Goal: Use online tool/utility: Utilize a website feature to perform a specific function

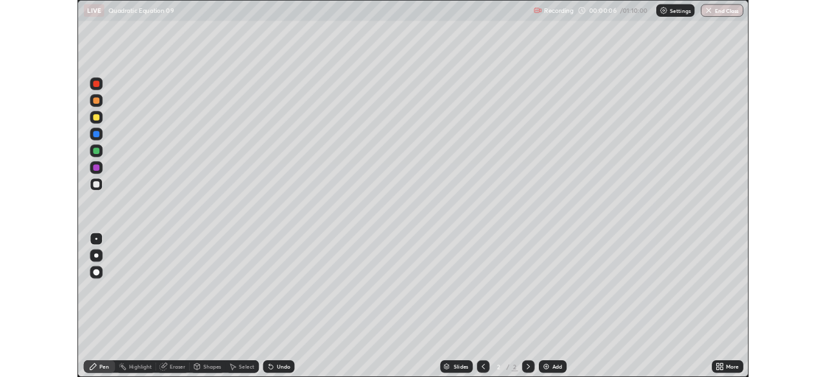
scroll to position [464, 826]
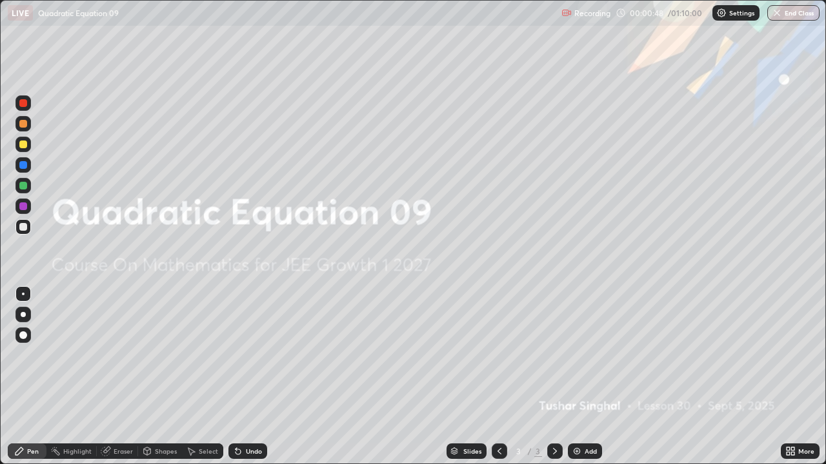
click at [592, 455] on div "Add" at bounding box center [585, 451] width 34 height 15
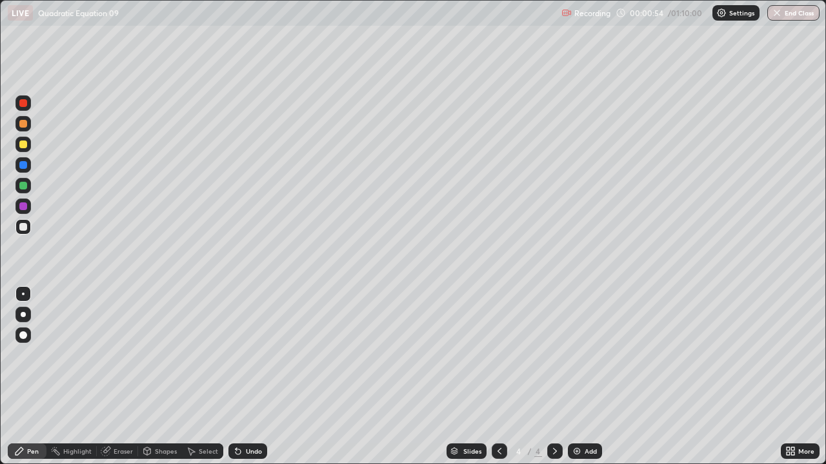
click at [26, 230] on div at bounding box center [22, 226] width 15 height 15
click at [252, 454] on div "Undo" at bounding box center [254, 451] width 16 height 6
click at [123, 453] on div "Eraser" at bounding box center [123, 451] width 19 height 6
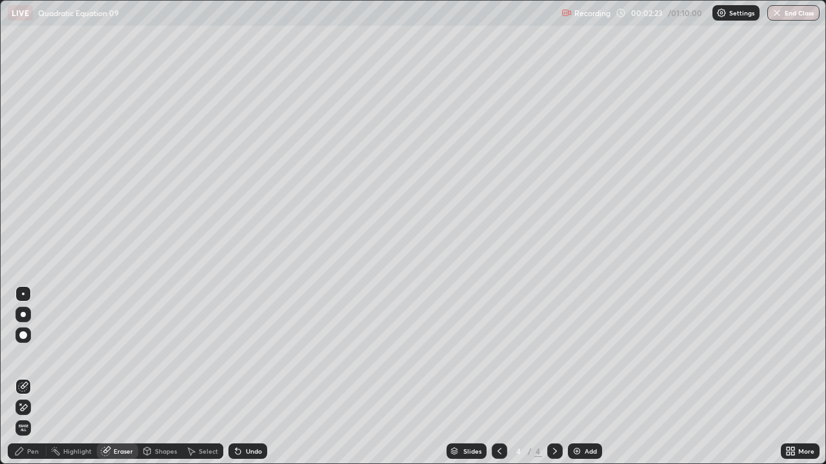
click at [23, 410] on icon at bounding box center [23, 408] width 10 height 11
click at [28, 448] on div "Pen" at bounding box center [33, 451] width 12 height 6
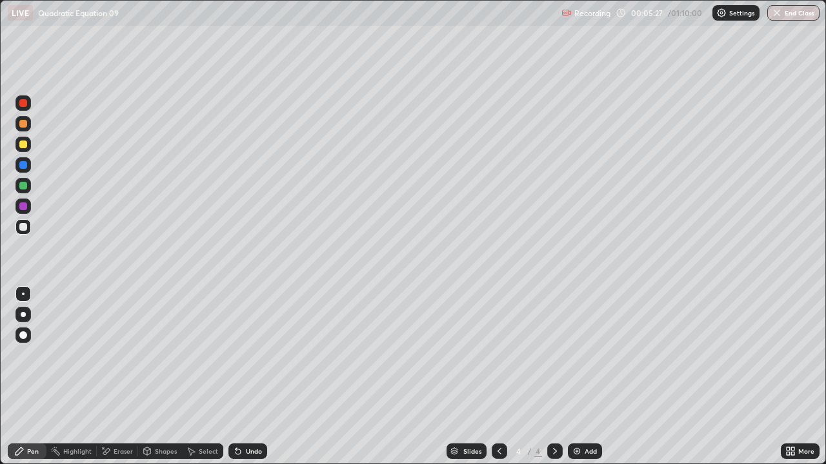
click at [583, 457] on div "Add" at bounding box center [585, 451] width 34 height 15
click at [497, 455] on icon at bounding box center [499, 451] width 10 height 10
click at [552, 457] on div at bounding box center [554, 451] width 15 height 15
click at [494, 456] on icon at bounding box center [499, 451] width 10 height 10
click at [554, 455] on icon at bounding box center [555, 451] width 10 height 10
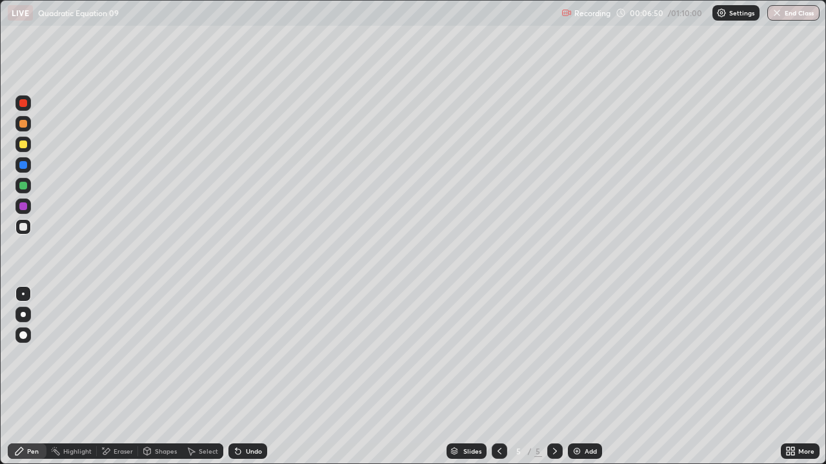
click at [241, 451] on icon at bounding box center [238, 451] width 10 height 10
click at [245, 456] on div "Undo" at bounding box center [247, 451] width 39 height 15
click at [246, 452] on div "Undo" at bounding box center [254, 451] width 16 height 6
click at [247, 448] on div "Undo" at bounding box center [254, 451] width 16 height 6
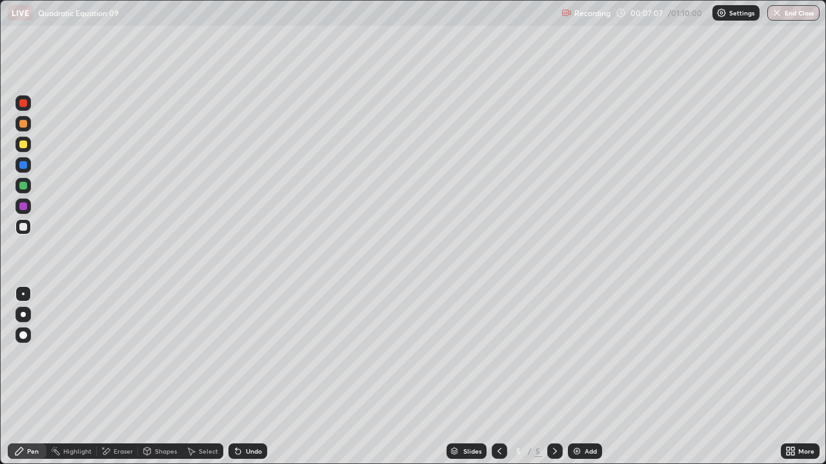
click at [250, 451] on div "Undo" at bounding box center [254, 451] width 16 height 6
click at [250, 452] on div "Undo" at bounding box center [254, 451] width 16 height 6
click at [250, 451] on div "Undo" at bounding box center [254, 451] width 16 height 6
click at [249, 446] on div "Undo" at bounding box center [247, 451] width 39 height 15
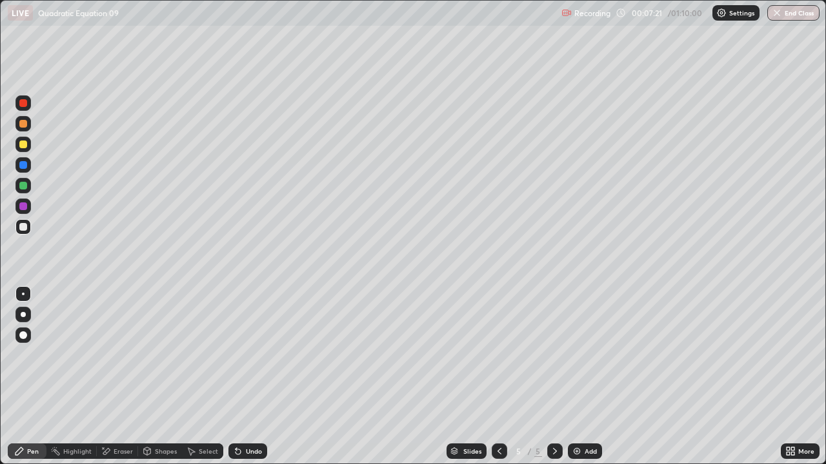
click at [254, 452] on div "Undo" at bounding box center [254, 451] width 16 height 6
click at [251, 452] on div "Undo" at bounding box center [254, 451] width 16 height 6
click at [501, 459] on div at bounding box center [499, 451] width 15 height 15
click at [554, 452] on icon at bounding box center [555, 451] width 10 height 10
click at [252, 459] on div "Undo" at bounding box center [247, 451] width 39 height 15
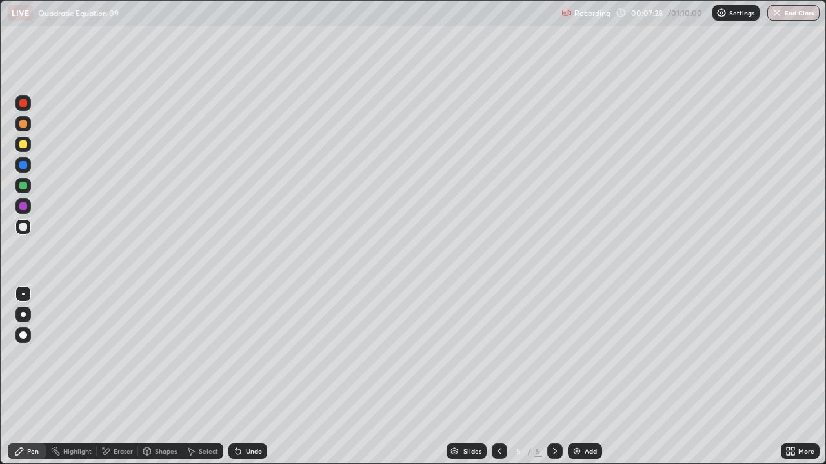
click at [246, 458] on div "Undo" at bounding box center [247, 451] width 39 height 15
click at [497, 452] on icon at bounding box center [499, 451] width 10 height 10
click at [499, 454] on icon at bounding box center [499, 451] width 4 height 6
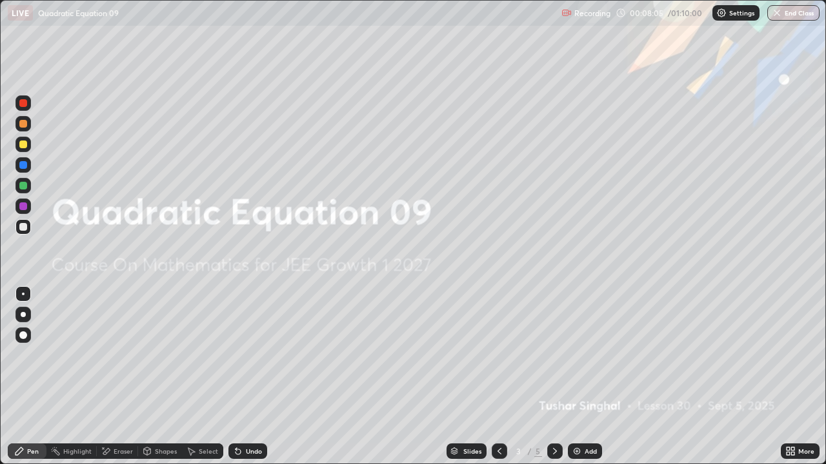
click at [552, 452] on icon at bounding box center [555, 451] width 10 height 10
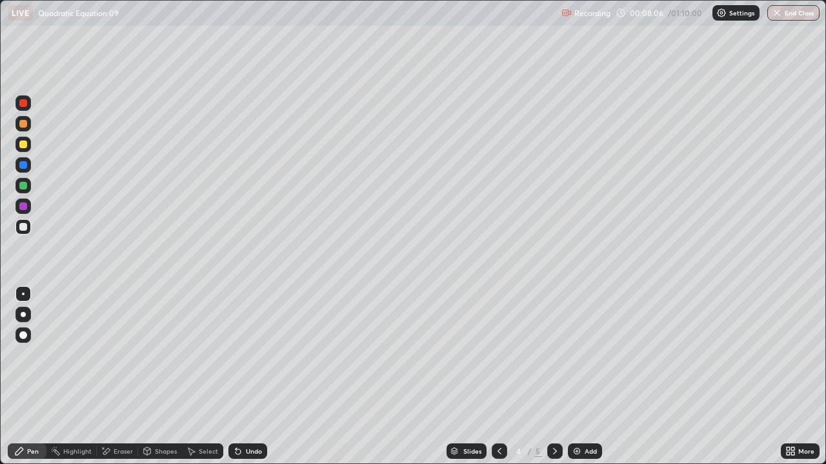
click at [554, 452] on icon at bounding box center [555, 451] width 10 height 10
click at [22, 145] on div at bounding box center [23, 145] width 8 height 8
click at [250, 454] on div "Undo" at bounding box center [254, 451] width 16 height 6
click at [246, 455] on div "Undo" at bounding box center [254, 451] width 16 height 6
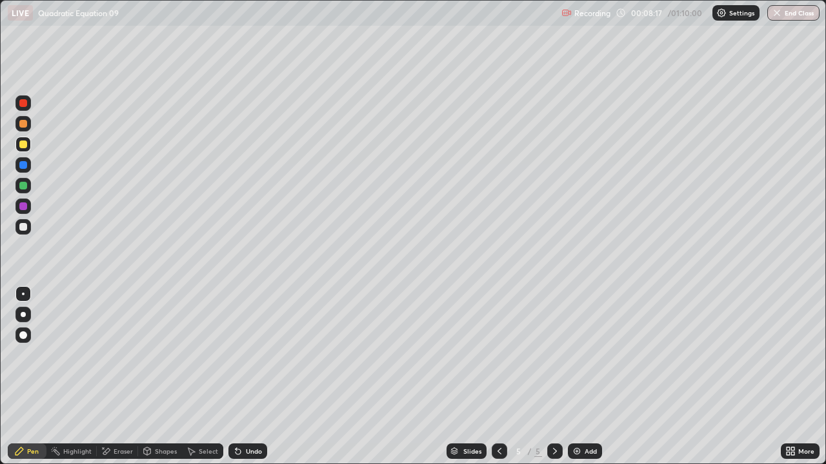
click at [107, 454] on icon at bounding box center [106, 451] width 10 height 11
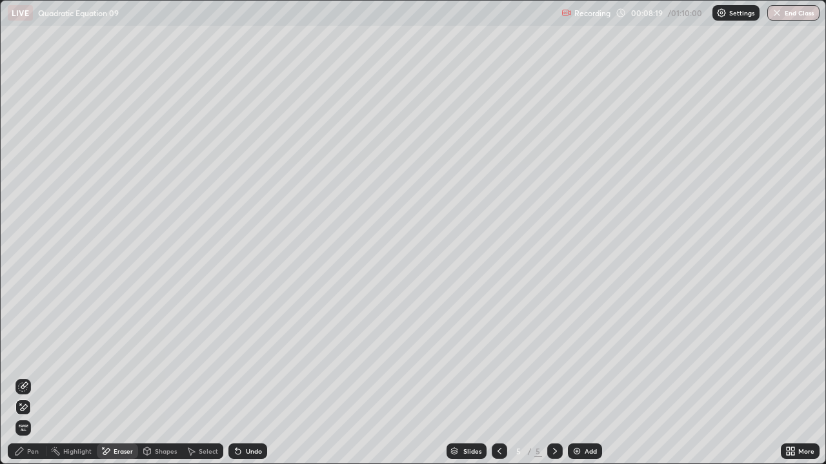
click at [26, 455] on div "Pen" at bounding box center [27, 451] width 39 height 15
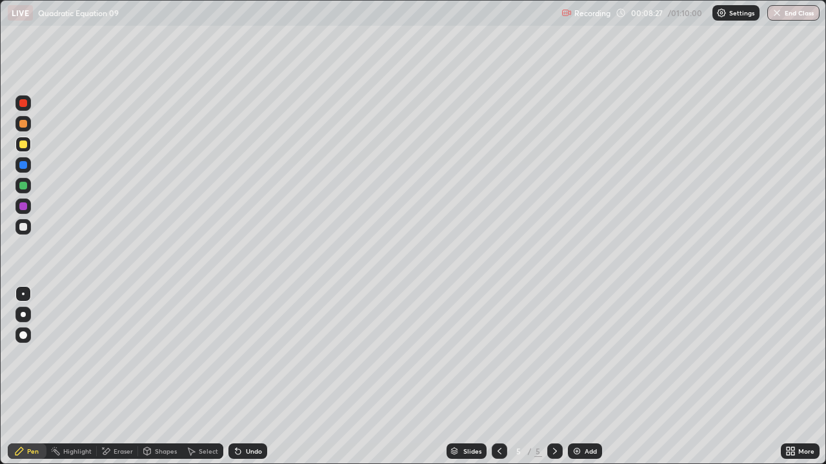
click at [499, 454] on icon at bounding box center [499, 451] width 4 height 6
click at [553, 453] on icon at bounding box center [555, 451] width 4 height 6
click at [497, 454] on icon at bounding box center [499, 451] width 10 height 10
click at [553, 455] on icon at bounding box center [555, 451] width 10 height 10
click at [255, 458] on div "Undo" at bounding box center [247, 451] width 39 height 15
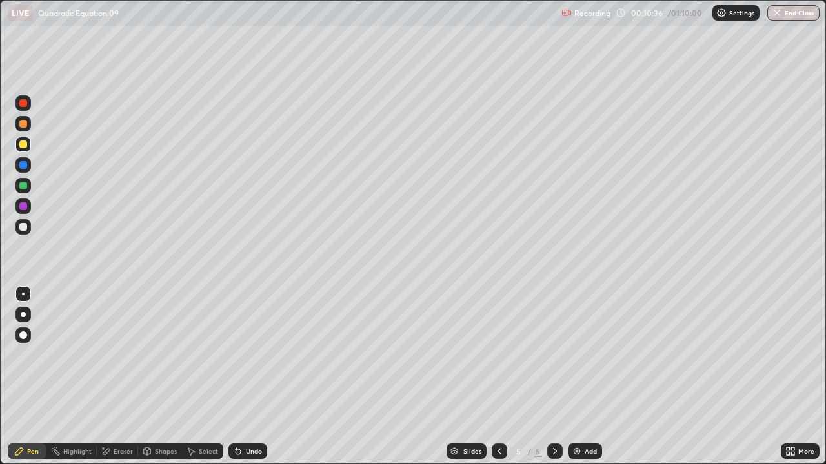
click at [258, 450] on div "Undo" at bounding box center [254, 451] width 16 height 6
click at [248, 454] on div "Undo" at bounding box center [254, 451] width 16 height 6
click at [499, 454] on icon at bounding box center [499, 451] width 4 height 6
click at [554, 455] on icon at bounding box center [555, 451] width 10 height 10
click at [259, 446] on div "Undo" at bounding box center [247, 451] width 39 height 15
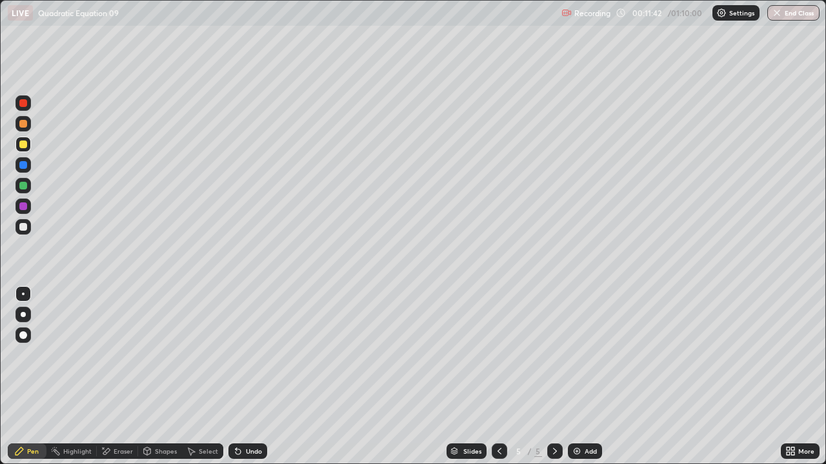
click at [499, 451] on icon at bounding box center [499, 451] width 10 height 10
click at [117, 457] on div "Eraser" at bounding box center [117, 451] width 41 height 15
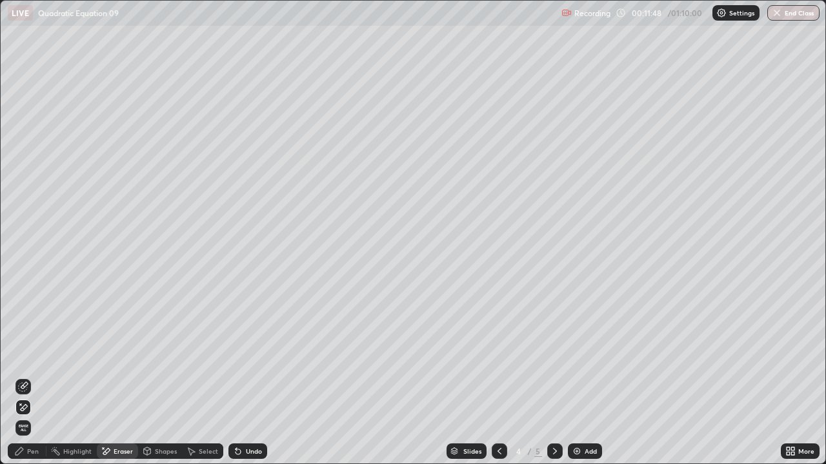
click at [77, 458] on div "Highlight" at bounding box center [71, 451] width 50 height 15
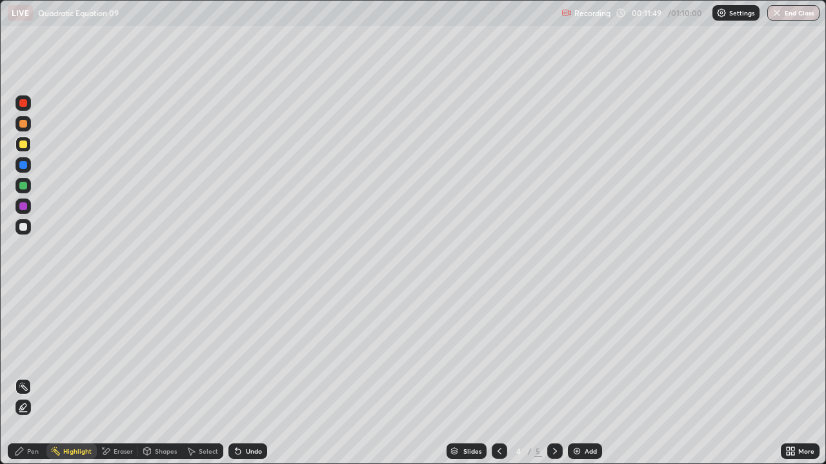
click at [23, 186] on div at bounding box center [23, 186] width 8 height 8
click at [555, 451] on icon at bounding box center [555, 451] width 4 height 6
click at [37, 458] on div "Pen" at bounding box center [27, 451] width 39 height 15
click at [244, 457] on div "Undo" at bounding box center [247, 451] width 39 height 15
click at [501, 441] on div at bounding box center [499, 452] width 15 height 26
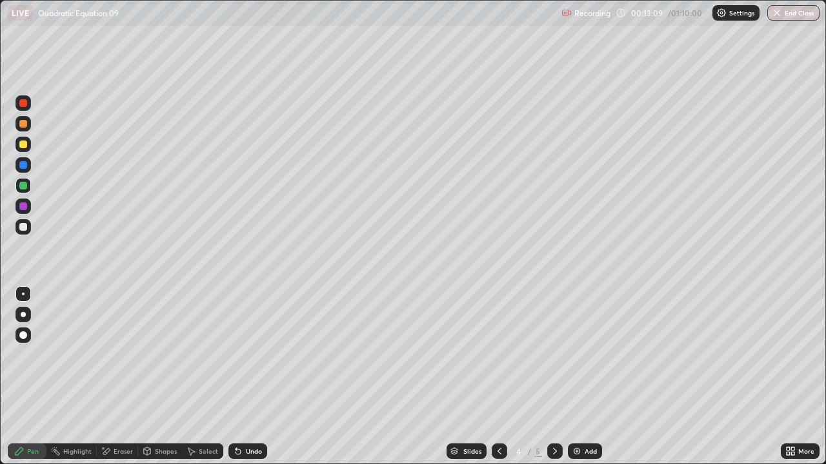
click at [547, 452] on div at bounding box center [554, 451] width 15 height 15
click at [252, 455] on div "Undo" at bounding box center [254, 451] width 16 height 6
click at [258, 452] on div "Undo" at bounding box center [254, 451] width 16 height 6
click at [252, 454] on div "Undo" at bounding box center [254, 451] width 16 height 6
click at [503, 454] on div at bounding box center [499, 451] width 15 height 15
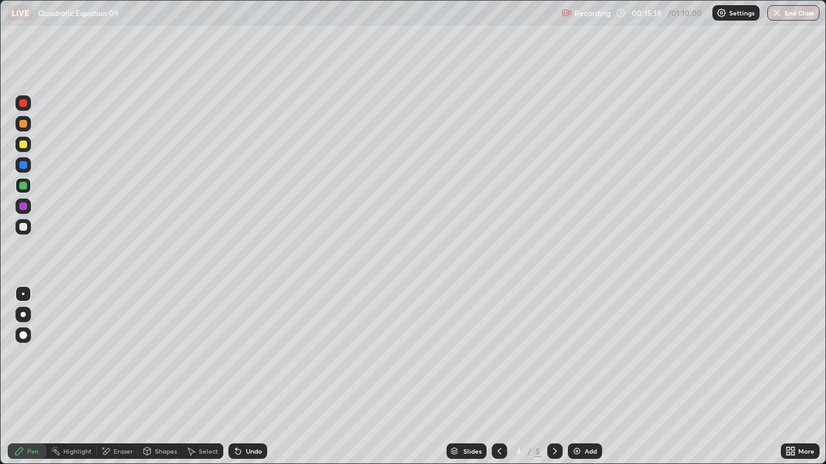
click at [554, 454] on icon at bounding box center [555, 451] width 10 height 10
click at [24, 228] on div at bounding box center [23, 227] width 8 height 8
click at [23, 226] on div at bounding box center [23, 227] width 8 height 8
click at [25, 189] on div at bounding box center [23, 186] width 8 height 8
click at [21, 165] on div at bounding box center [23, 165] width 8 height 8
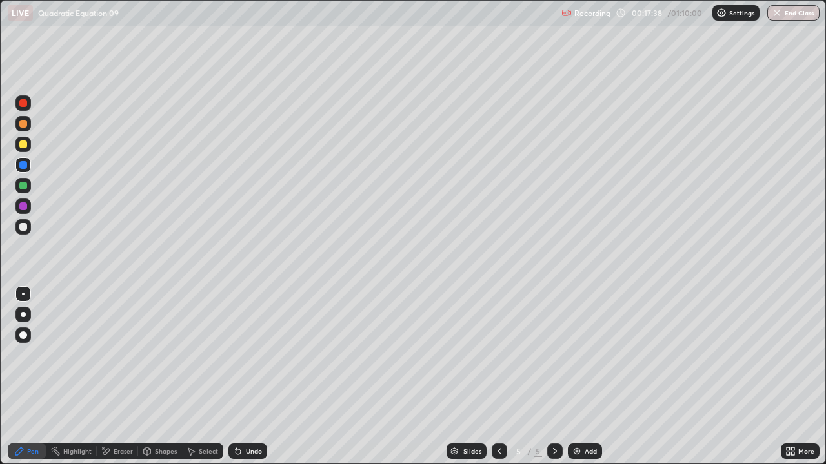
click at [69, 450] on div "Highlight" at bounding box center [77, 451] width 28 height 6
click at [31, 454] on div "Pen" at bounding box center [33, 451] width 12 height 6
click at [23, 166] on div at bounding box center [23, 165] width 8 height 8
click at [75, 450] on div "Highlight" at bounding box center [77, 451] width 28 height 6
click at [23, 125] on div at bounding box center [23, 124] width 8 height 8
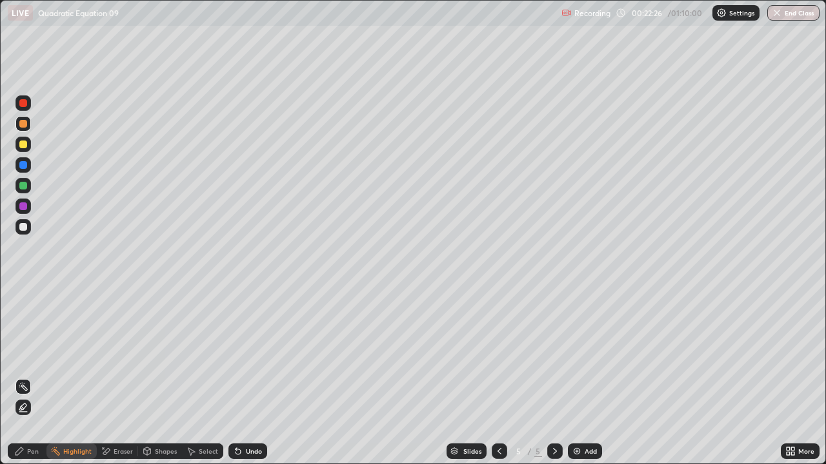
click at [36, 455] on div "Pen" at bounding box center [33, 451] width 12 height 6
click at [80, 454] on div "Highlight" at bounding box center [77, 451] width 28 height 6
click at [34, 457] on div "Pen" at bounding box center [27, 451] width 39 height 15
click at [241, 457] on div "Undo" at bounding box center [247, 451] width 39 height 15
click at [24, 228] on div at bounding box center [23, 227] width 8 height 8
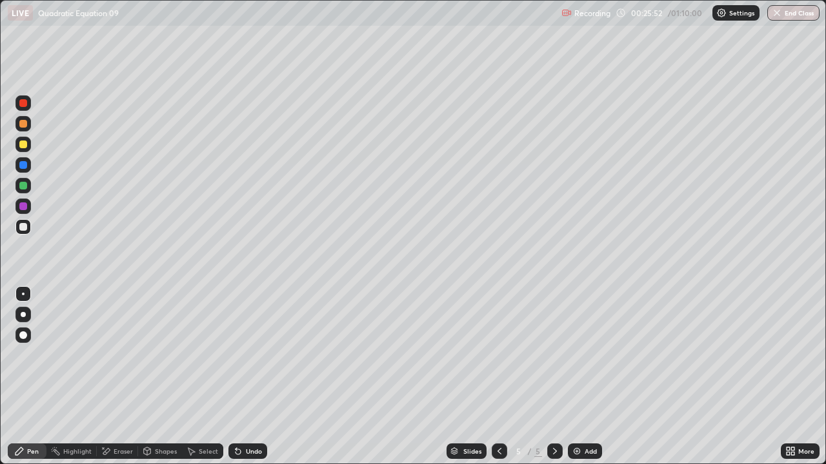
click at [248, 457] on div "Undo" at bounding box center [247, 451] width 39 height 15
click at [254, 452] on div "Undo" at bounding box center [254, 451] width 16 height 6
click at [243, 455] on div "Undo" at bounding box center [247, 451] width 39 height 15
click at [240, 451] on icon at bounding box center [238, 451] width 10 height 10
click at [246, 452] on div "Undo" at bounding box center [254, 451] width 16 height 6
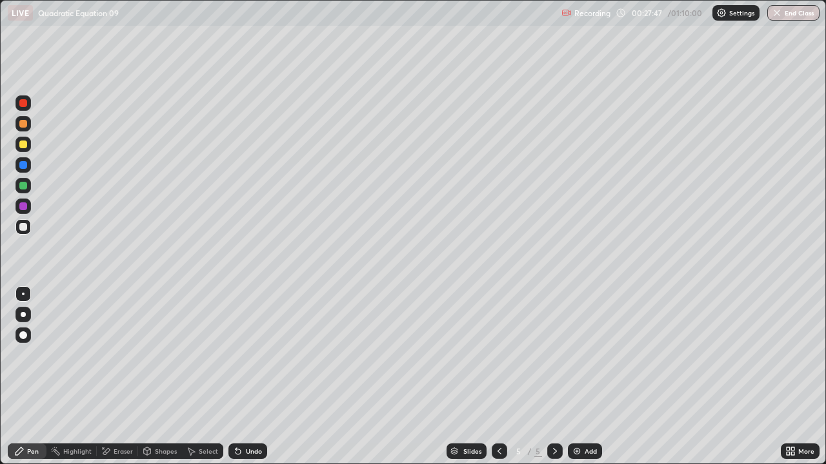
click at [124, 452] on div "Eraser" at bounding box center [123, 451] width 19 height 6
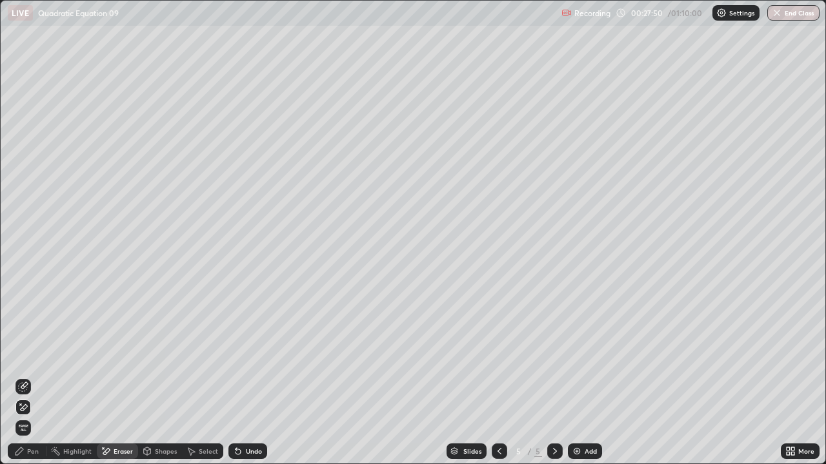
click at [23, 454] on icon at bounding box center [19, 451] width 10 height 10
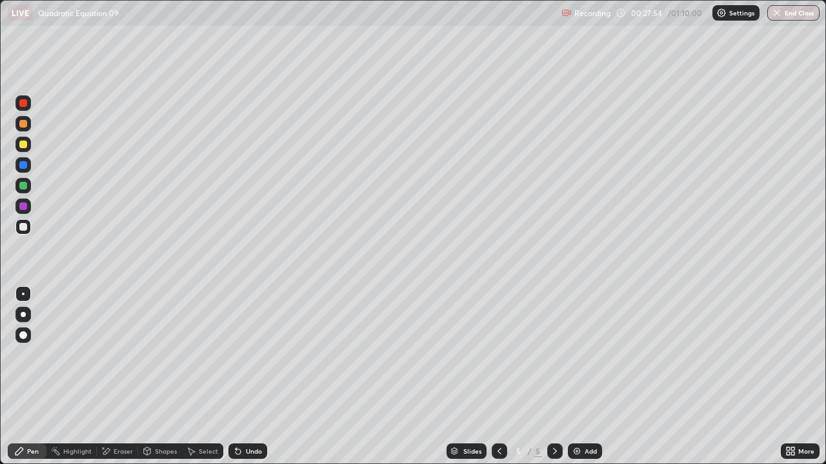
click at [119, 453] on div "Eraser" at bounding box center [123, 451] width 19 height 6
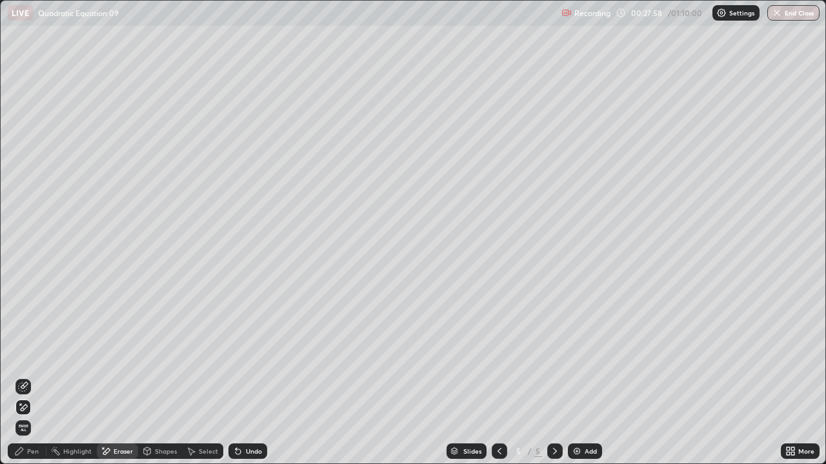
click at [23, 452] on icon at bounding box center [19, 451] width 10 height 10
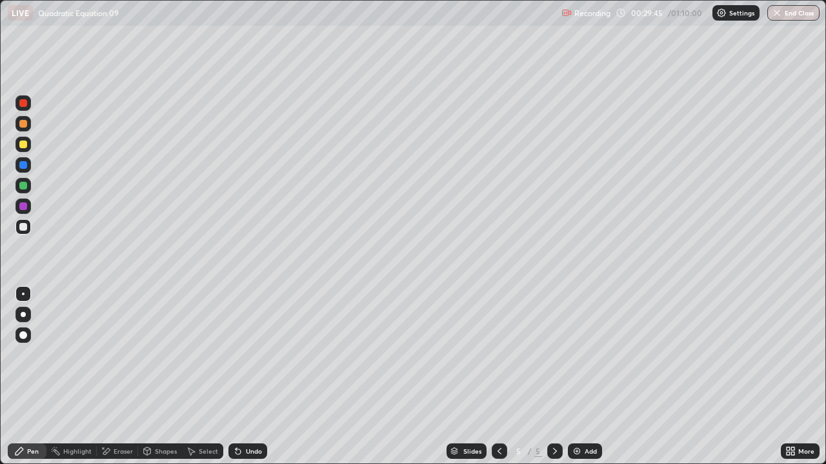
click at [592, 455] on div "Add" at bounding box center [585, 451] width 34 height 15
click at [117, 452] on div "Eraser" at bounding box center [123, 451] width 19 height 6
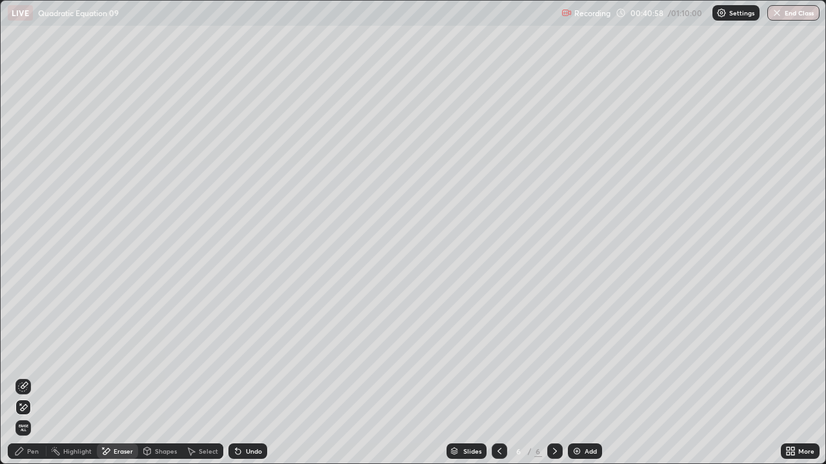
click at [31, 455] on div "Pen" at bounding box center [33, 451] width 12 height 6
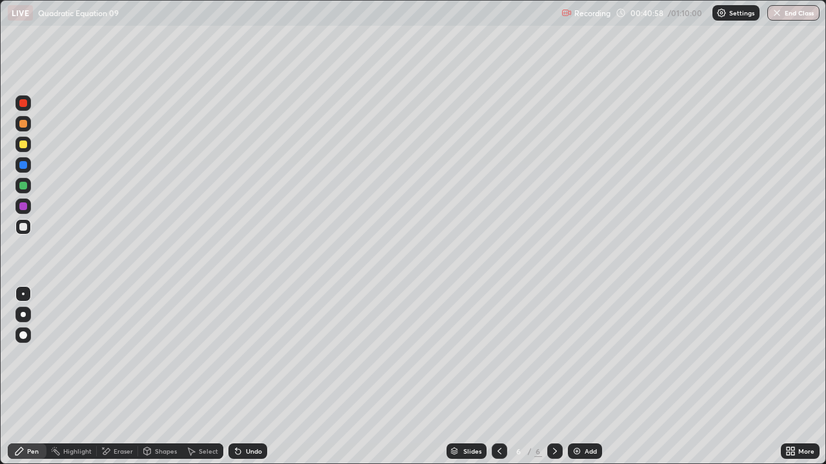
click at [29, 456] on div "Pen" at bounding box center [27, 451] width 39 height 15
click at [119, 454] on div "Eraser" at bounding box center [123, 451] width 19 height 6
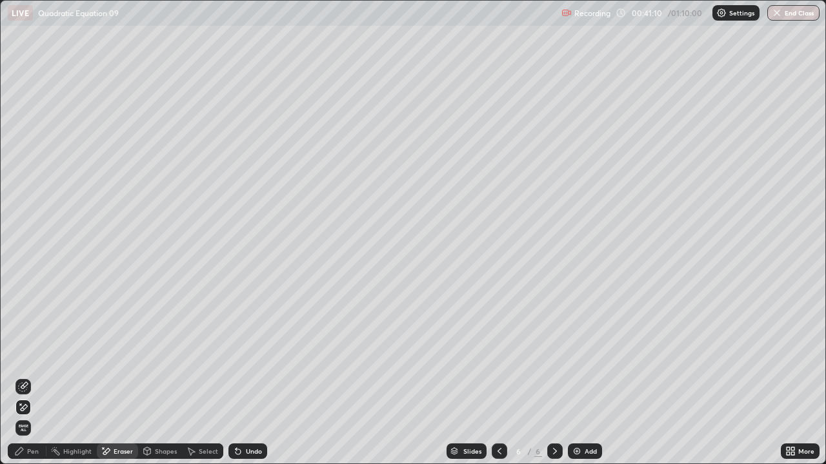
click at [22, 455] on icon at bounding box center [19, 451] width 10 height 10
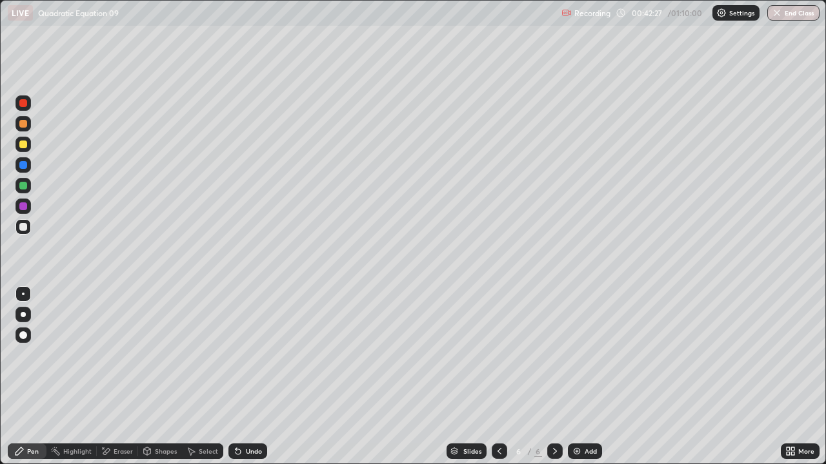
click at [117, 458] on div "Eraser" at bounding box center [117, 451] width 41 height 15
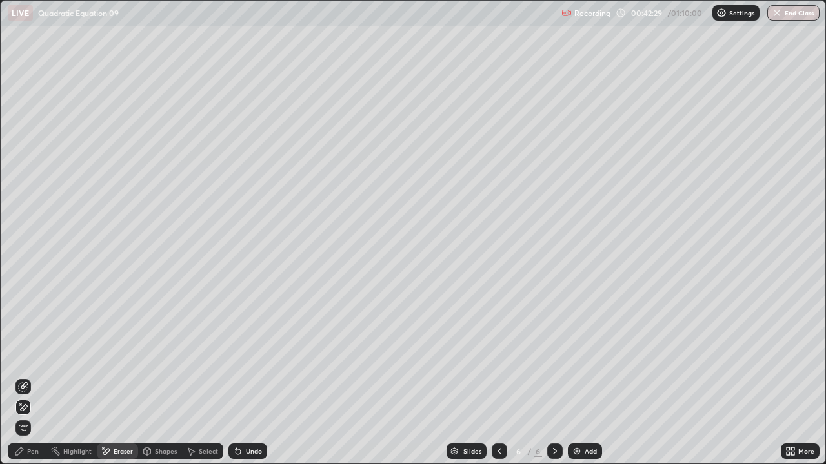
click at [39, 457] on div "Pen" at bounding box center [27, 451] width 39 height 15
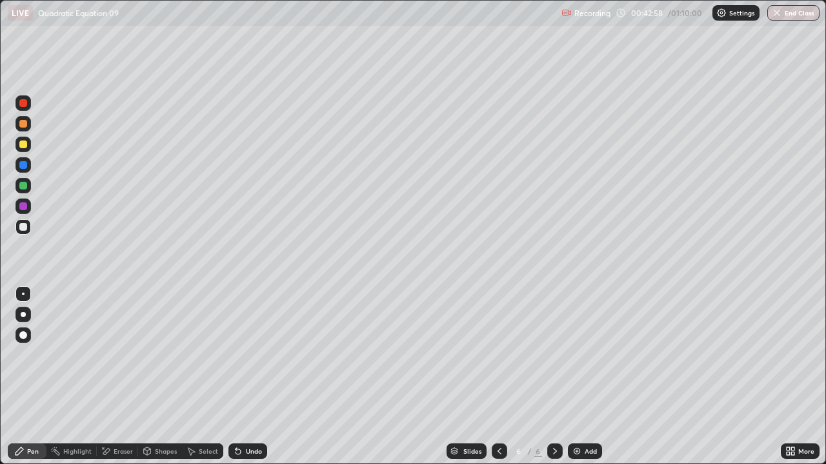
click at [248, 457] on div "Undo" at bounding box center [247, 451] width 39 height 15
click at [252, 458] on div "Undo" at bounding box center [247, 451] width 39 height 15
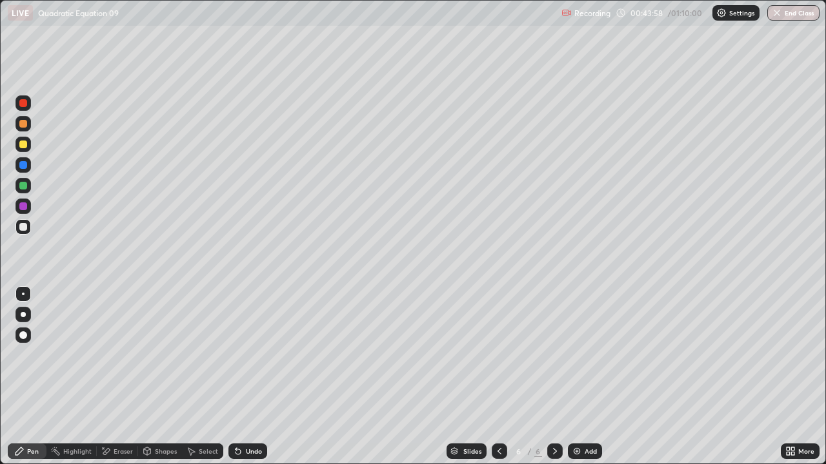
click at [119, 452] on div "Eraser" at bounding box center [123, 451] width 19 height 6
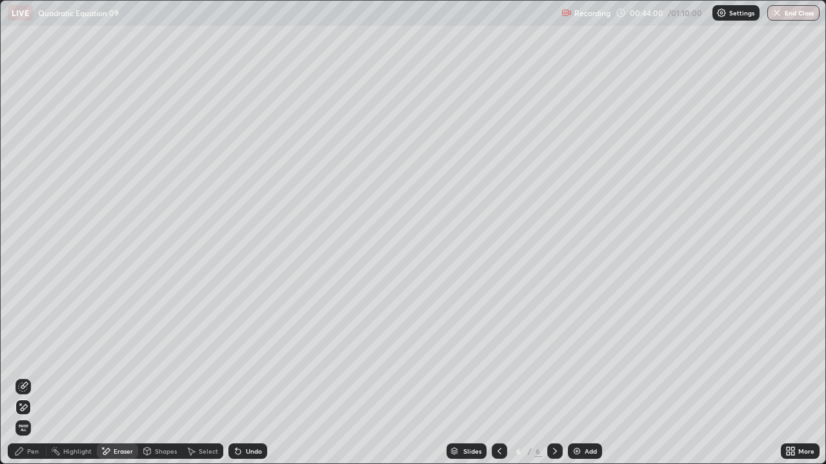
click at [30, 458] on div "Pen" at bounding box center [27, 451] width 39 height 15
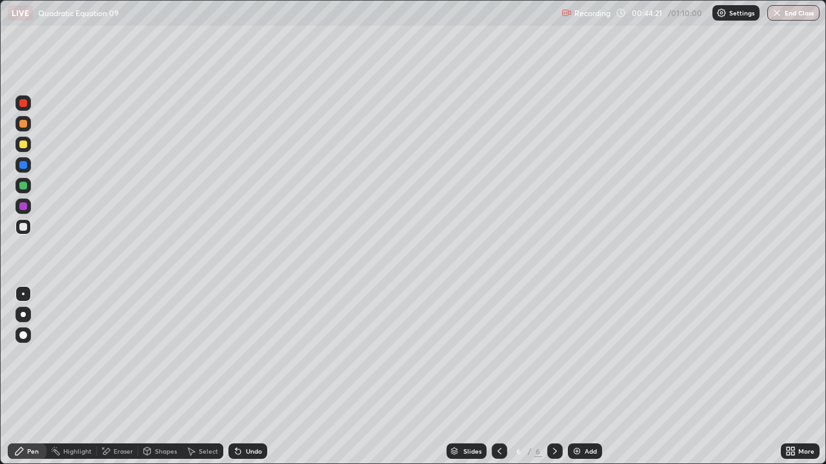
click at [117, 455] on div "Eraser" at bounding box center [123, 451] width 19 height 6
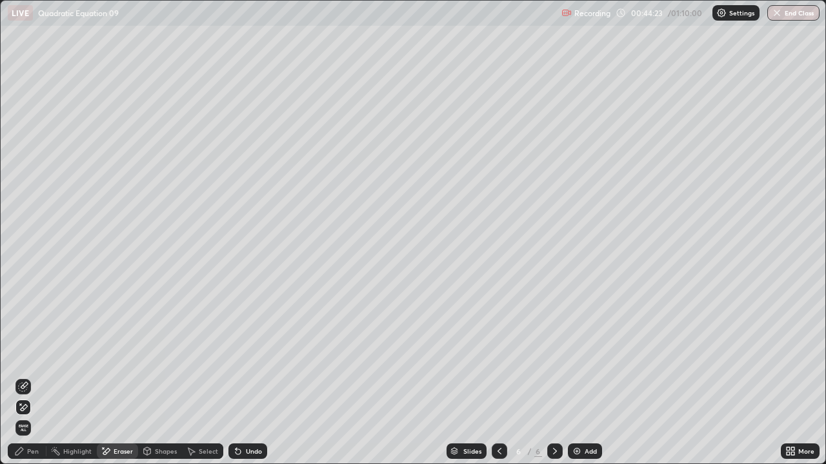
click at [32, 452] on div "Pen" at bounding box center [33, 451] width 12 height 6
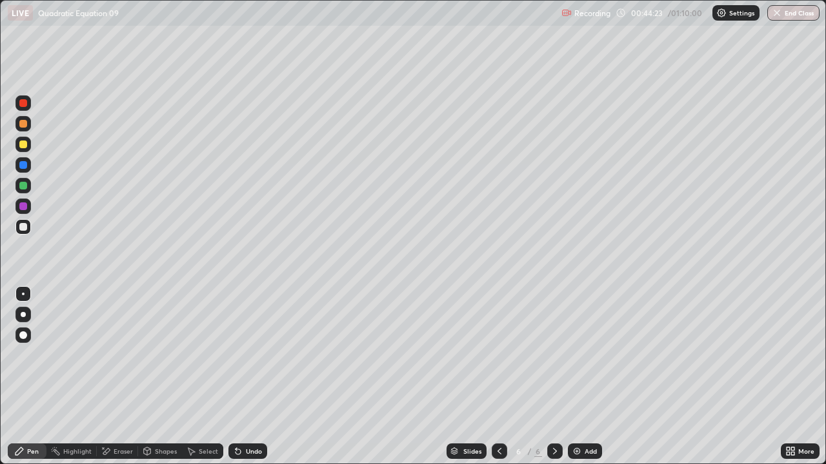
click at [28, 450] on div "Pen" at bounding box center [33, 451] width 12 height 6
click at [255, 448] on div "Undo" at bounding box center [254, 451] width 16 height 6
click at [579, 450] on img at bounding box center [577, 451] width 10 height 10
click at [246, 456] on div "Undo" at bounding box center [247, 451] width 39 height 15
click at [252, 452] on div "Undo" at bounding box center [254, 451] width 16 height 6
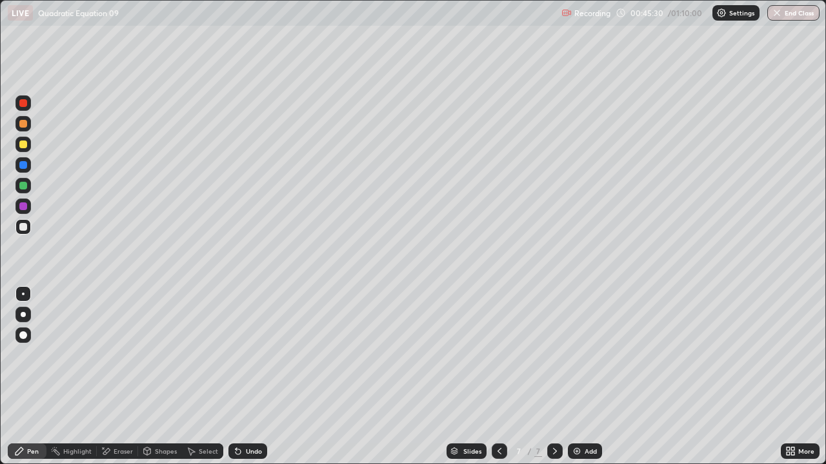
click at [252, 452] on div "Undo" at bounding box center [254, 451] width 16 height 6
click at [252, 457] on div "Undo" at bounding box center [247, 451] width 39 height 15
click at [254, 452] on div "Undo" at bounding box center [254, 451] width 16 height 6
click at [252, 457] on div "Undo" at bounding box center [247, 451] width 39 height 15
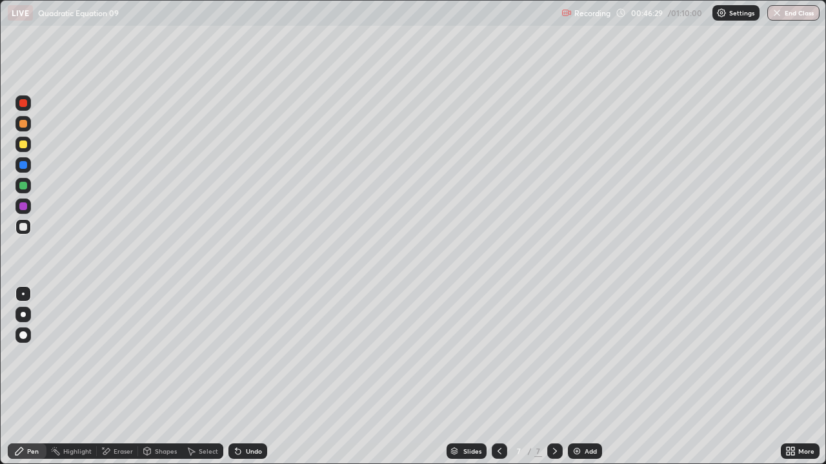
click at [499, 457] on div at bounding box center [499, 451] width 15 height 15
click at [498, 452] on icon at bounding box center [499, 451] width 10 height 10
click at [561, 452] on div at bounding box center [554, 451] width 15 height 15
click at [129, 451] on div "Eraser" at bounding box center [123, 451] width 19 height 6
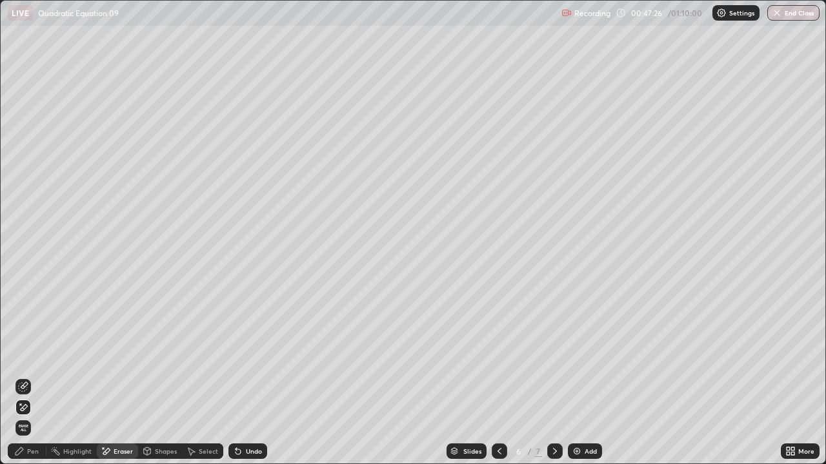
click at [26, 451] on div "Pen" at bounding box center [27, 451] width 39 height 15
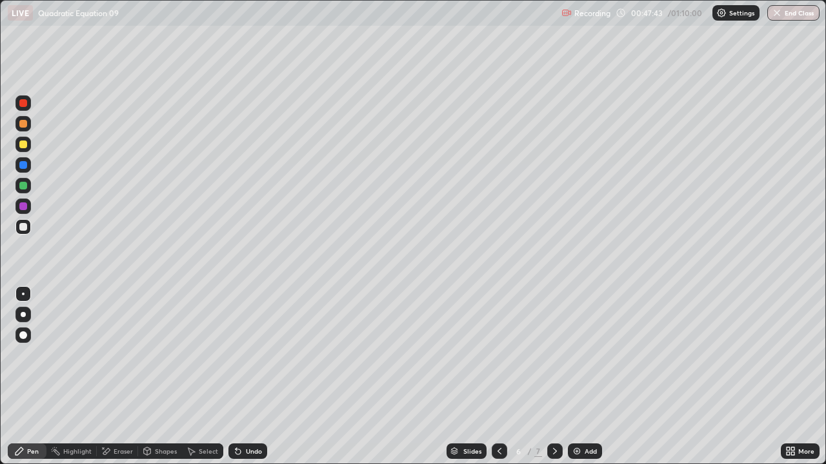
click at [255, 457] on div "Undo" at bounding box center [247, 451] width 39 height 15
click at [165, 458] on div "Shapes" at bounding box center [160, 451] width 44 height 15
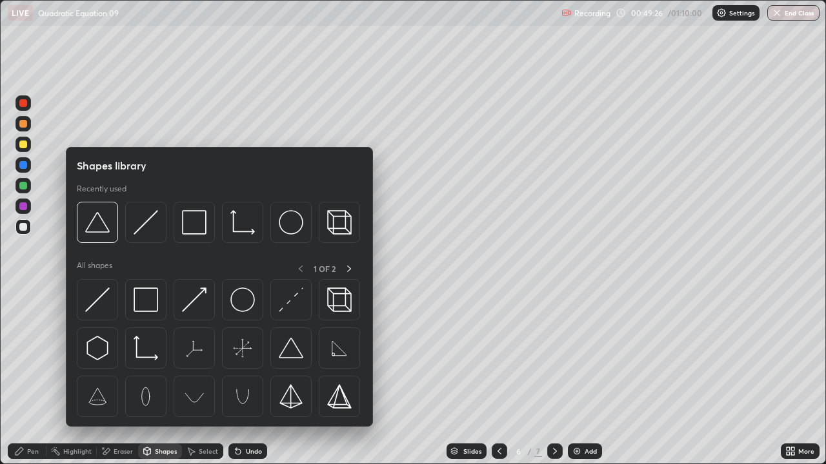
click at [125, 457] on div "Eraser" at bounding box center [117, 451] width 41 height 15
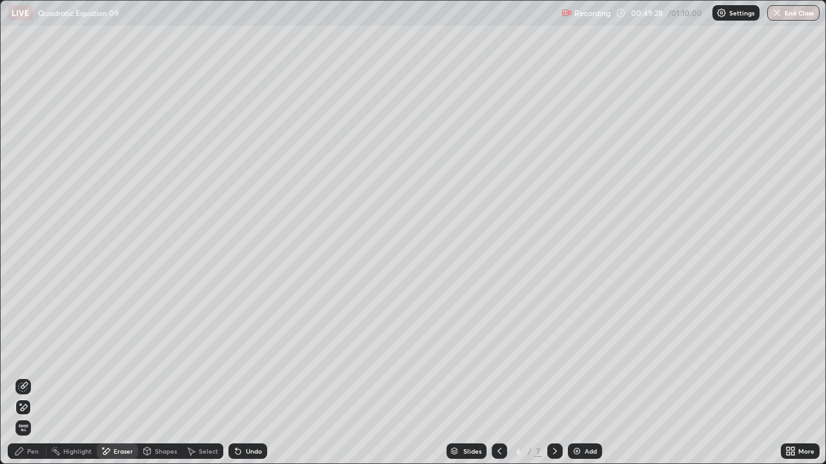
click at [240, 454] on icon at bounding box center [238, 451] width 10 height 10
click at [236, 452] on icon at bounding box center [237, 452] width 5 height 5
click at [239, 450] on icon at bounding box center [238, 451] width 10 height 10
click at [28, 458] on div "Pen" at bounding box center [27, 451] width 39 height 15
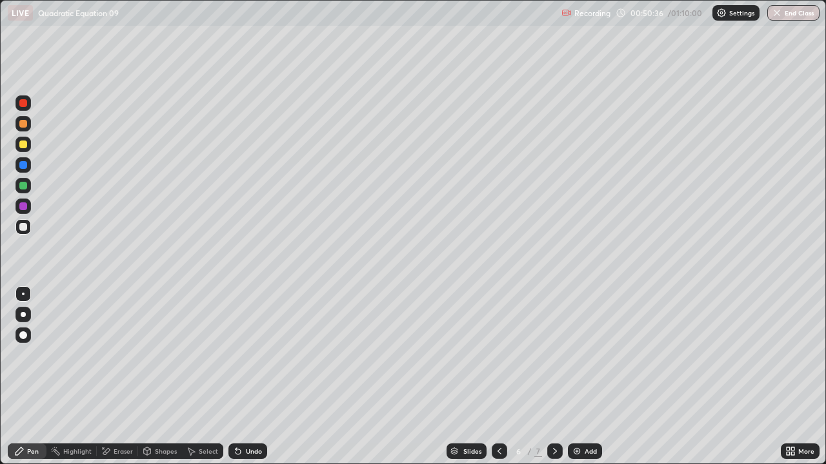
click at [166, 452] on div "Shapes" at bounding box center [166, 451] width 22 height 6
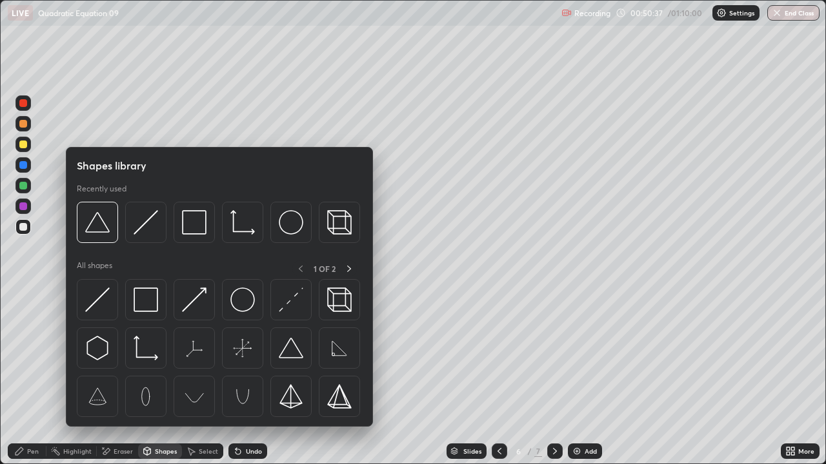
click at [124, 459] on div "Eraser" at bounding box center [117, 451] width 41 height 15
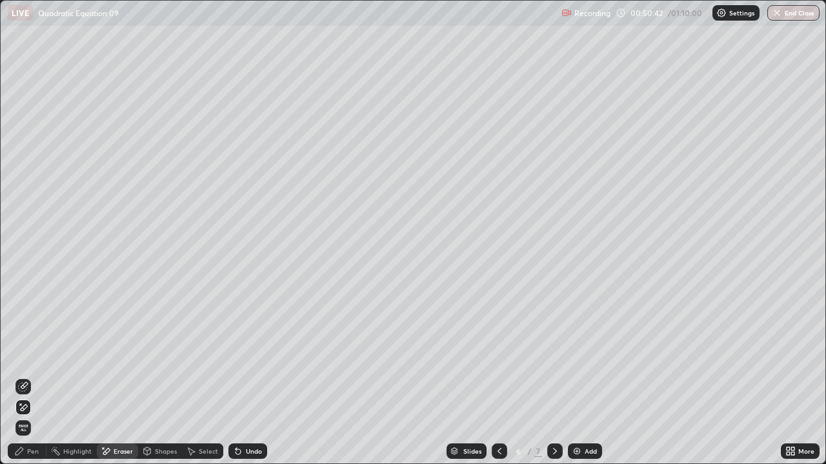
click at [32, 454] on div "Pen" at bounding box center [33, 451] width 12 height 6
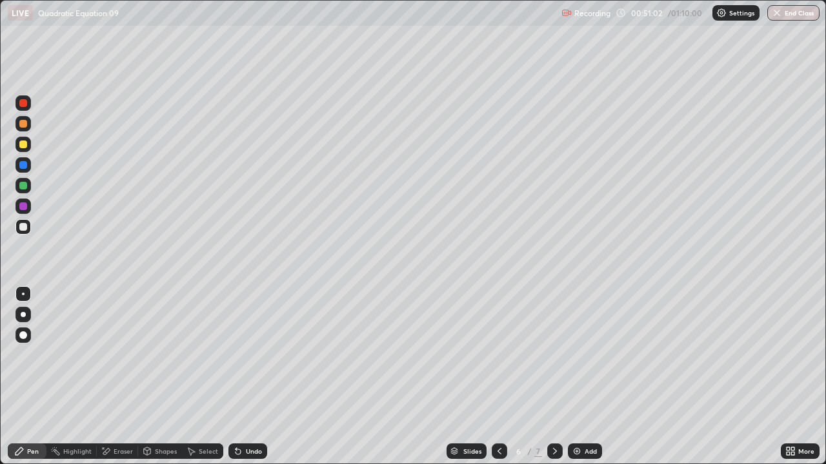
click at [252, 456] on div "Undo" at bounding box center [247, 451] width 39 height 15
click at [254, 451] on div "Undo" at bounding box center [254, 451] width 16 height 6
click at [84, 452] on div "Highlight" at bounding box center [77, 451] width 28 height 6
click at [19, 145] on div at bounding box center [22, 144] width 15 height 15
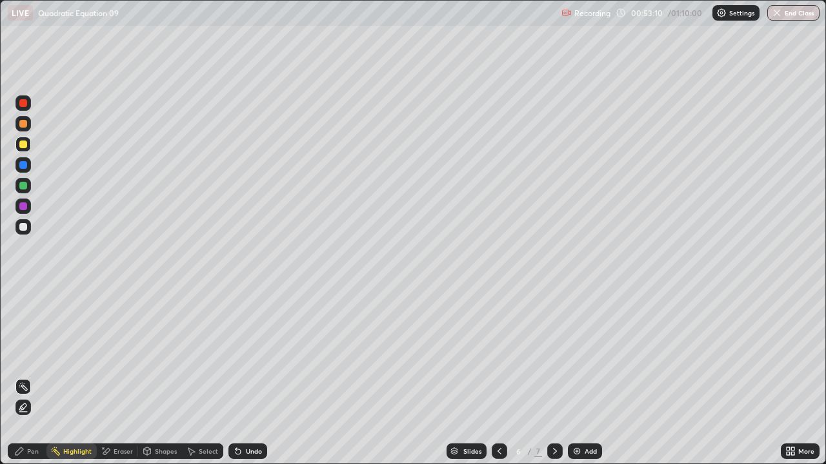
click at [254, 457] on div "Undo" at bounding box center [247, 451] width 39 height 15
click at [23, 228] on div at bounding box center [23, 227] width 8 height 8
click at [25, 145] on div at bounding box center [23, 145] width 8 height 8
click at [32, 452] on div "Pen" at bounding box center [33, 451] width 12 height 6
click at [77, 454] on div "Highlight" at bounding box center [77, 451] width 28 height 6
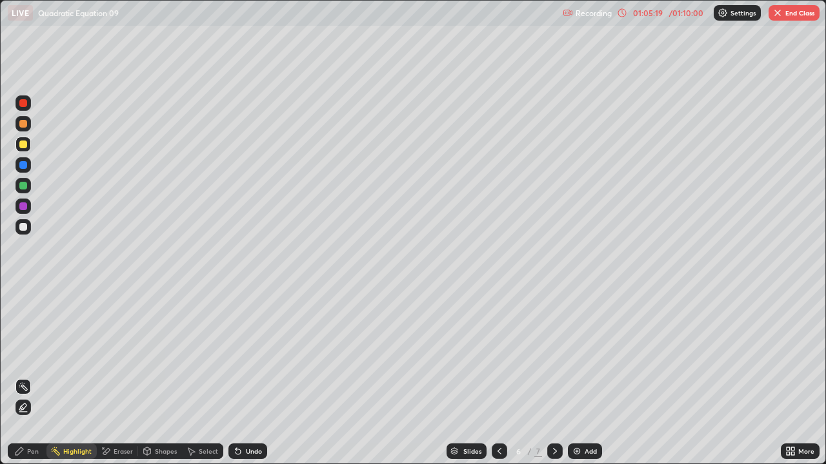
click at [799, 11] on button "End Class" at bounding box center [793, 12] width 51 height 15
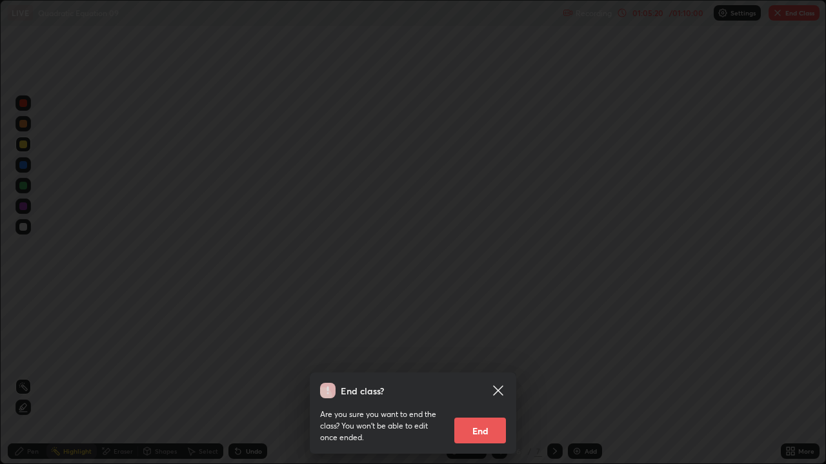
click at [492, 432] on button "End" at bounding box center [480, 431] width 52 height 26
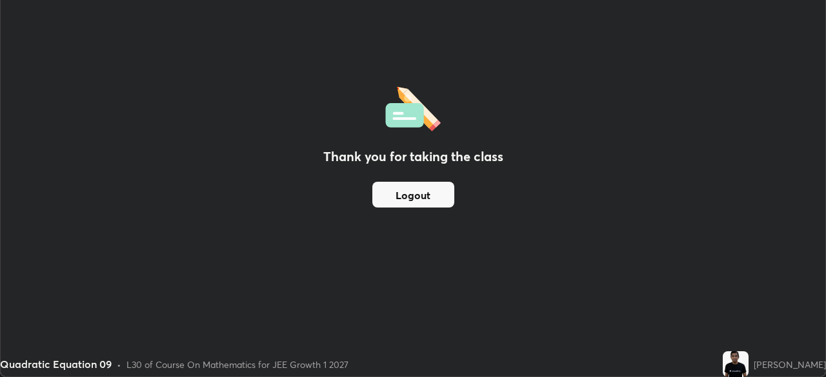
scroll to position [64136, 63687]
